Goal: Task Accomplishment & Management: Manage account settings

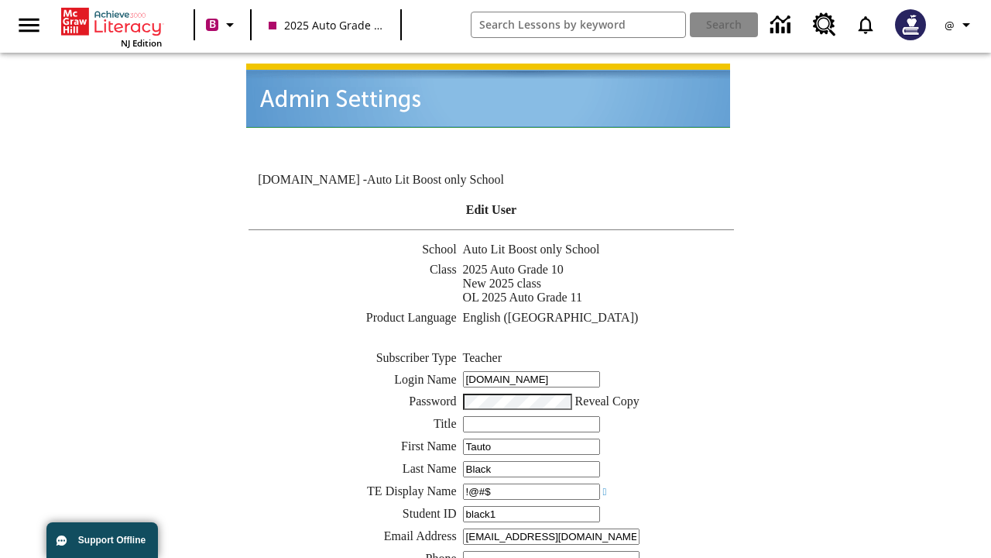
type input "!@#$"
click at [960, 25] on icon "Profile/Settings" at bounding box center [966, 24] width 19 height 19
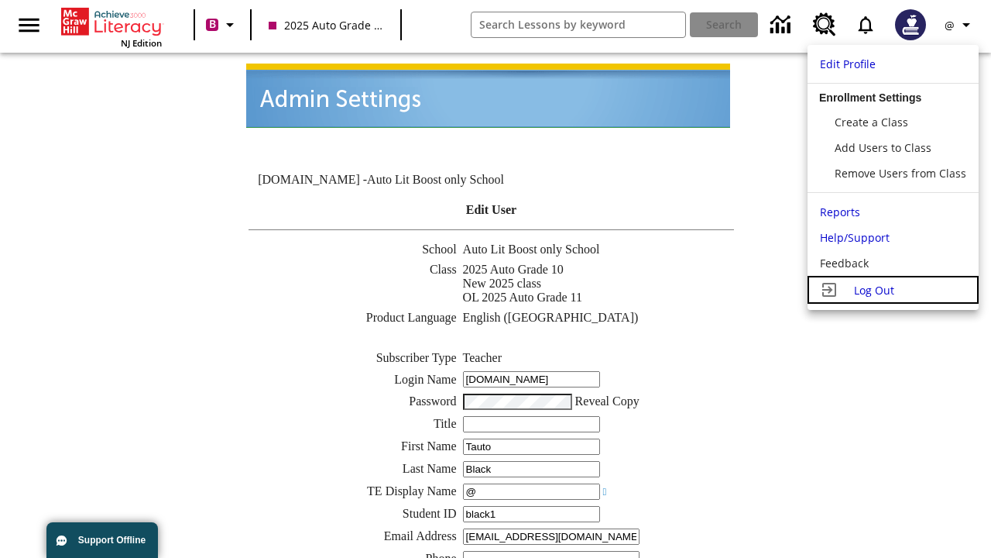
click at [893, 290] on span "Log Out" at bounding box center [874, 290] width 40 height 15
